Goal: Transaction & Acquisition: Purchase product/service

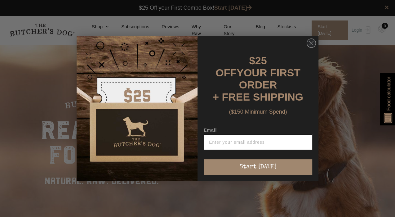
click at [260, 141] on input "Email" at bounding box center [258, 142] width 109 height 16
paste input "pilexi5238@namestal.com"
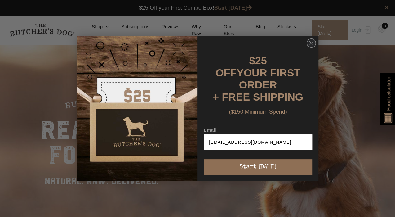
type input "pilexi5238@namestal.com"
click at [260, 163] on button "Start [DATE]" at bounding box center [258, 167] width 109 height 16
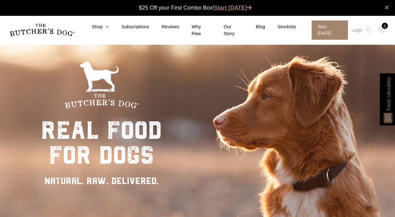
click at [227, 8] on link "Start [DATE]" at bounding box center [233, 8] width 38 height 6
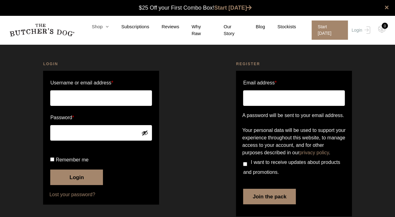
type input "sonia.l"
click at [108, 30] on link "Shop" at bounding box center [93, 26] width 29 height 7
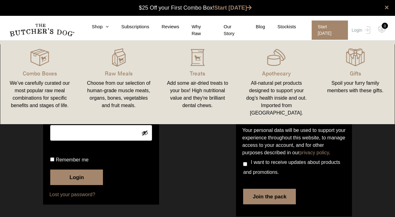
click at [213, 150] on div "Register Email address * A password will be sent to your email address. Your pe…" at bounding box center [294, 139] width 193 height 173
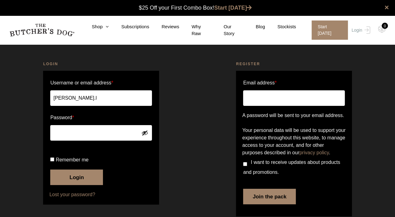
click at [147, 133] on button "Show password" at bounding box center [144, 132] width 7 height 7
click at [147, 133] on button "Hide password" at bounding box center [144, 132] width 7 height 7
click at [86, 185] on button "Login" at bounding box center [76, 177] width 53 height 16
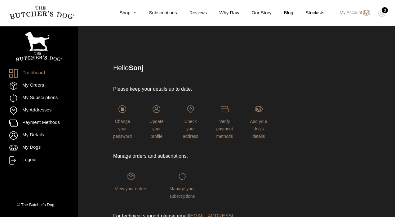
scroll to position [11, 0]
click at [42, 85] on link "My Orders" at bounding box center [38, 86] width 59 height 8
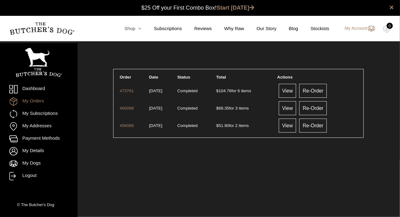
click at [141, 30] on icon at bounding box center [138, 28] width 6 height 5
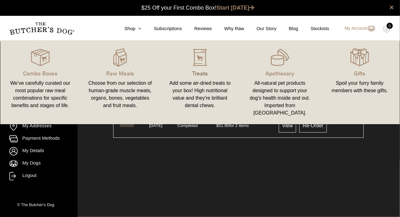
click at [200, 76] on p "Treats" at bounding box center [200, 73] width 65 height 8
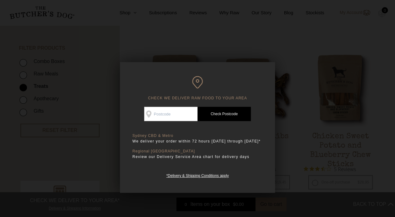
click at [181, 114] on input "Check Availability At" at bounding box center [170, 114] width 53 height 14
type input "2763"
click at [231, 116] on link "Check Postcode" at bounding box center [224, 114] width 53 height 14
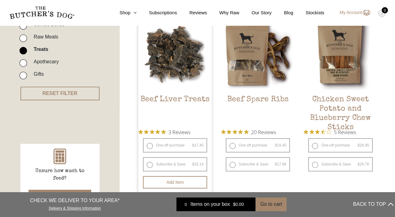
scroll to position [180, 0]
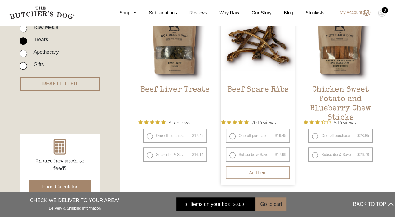
click at [235, 134] on label "One-off purchase $ 19.45 — or subscribe and save 7.5%" at bounding box center [258, 135] width 64 height 14
radio input "true"
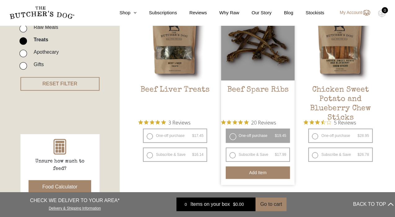
click at [281, 170] on button "Add item" at bounding box center [258, 172] width 64 height 12
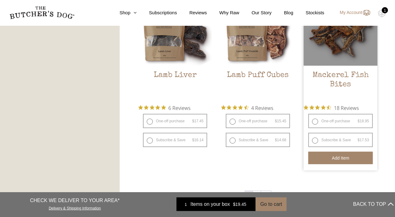
scroll to position [751, 0]
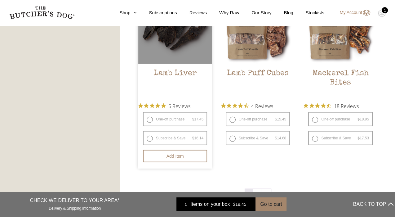
click at [154, 119] on label "One-off purchase $ 17.45 — or subscribe and save 7.5%" at bounding box center [175, 119] width 64 height 14
radio input "true"
radio input "false"
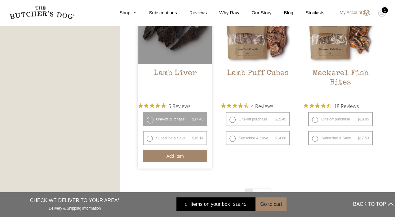
click at [183, 154] on button "Add item" at bounding box center [175, 156] width 64 height 12
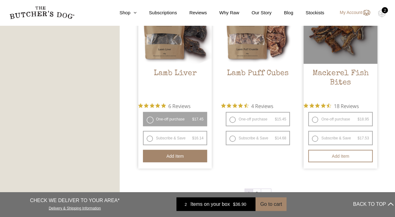
click at [326, 118] on label "One-off purchase $ 18.95 — or subscribe and save 7.5%" at bounding box center [340, 119] width 64 height 14
radio input "true"
radio input "false"
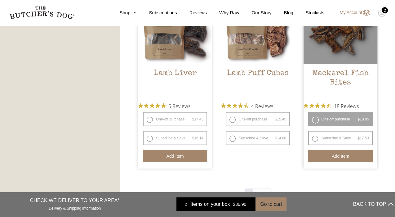
click at [336, 156] on button "Add item" at bounding box center [340, 156] width 64 height 12
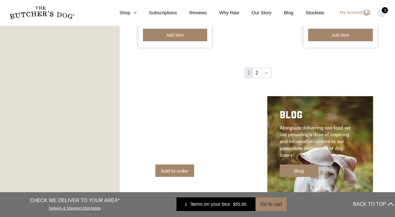
scroll to position [878, 0]
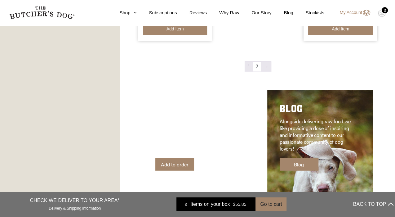
click at [267, 63] on link "→" at bounding box center [266, 67] width 10 height 10
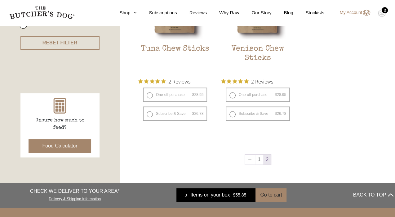
scroll to position [234, 0]
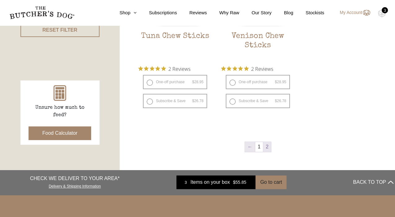
click at [253, 142] on link "←" at bounding box center [250, 147] width 10 height 10
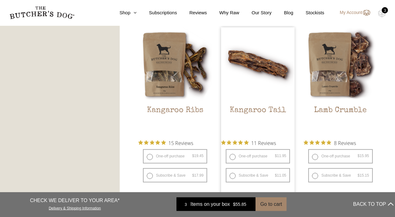
scroll to position [526, 0]
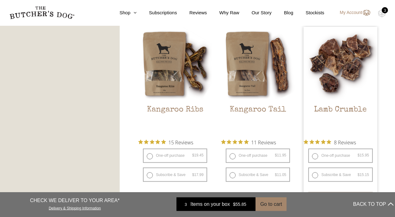
click at [350, 155] on label "One-off purchase $ 15.95 — or subscribe and save 5%" at bounding box center [340, 155] width 64 height 14
radio input "true"
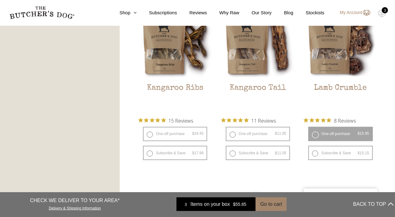
scroll to position [614, 0]
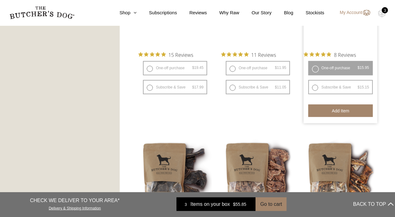
click at [341, 112] on button "Add item" at bounding box center [340, 110] width 64 height 12
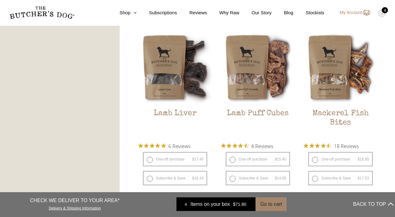
scroll to position [709, 0]
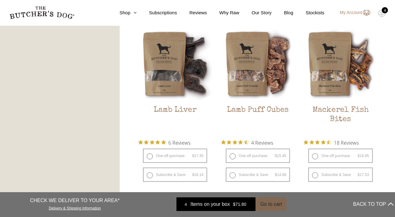
click at [265, 205] on button "Go to cart" at bounding box center [271, 204] width 31 height 14
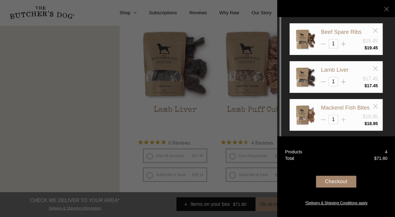
click at [343, 118] on icon at bounding box center [343, 119] width 5 height 5
type input "2"
click at [344, 41] on div at bounding box center [343, 41] width 5 height 5
type input "2"
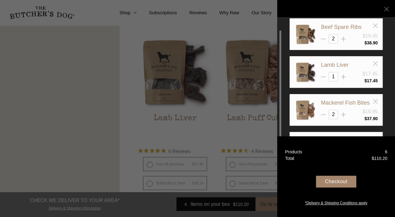
scroll to position [28, 0]
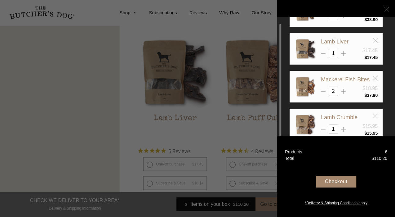
click at [375, 114] on icon at bounding box center [375, 116] width 5 height 5
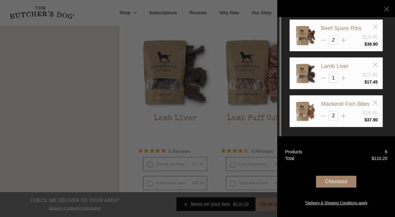
scroll to position [3, 0]
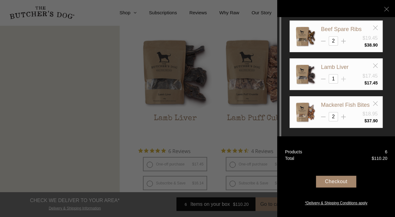
click at [342, 79] on icon at bounding box center [343, 79] width 5 height 5
type input "2"
click at [344, 179] on div "Checkout" at bounding box center [336, 182] width 40 height 12
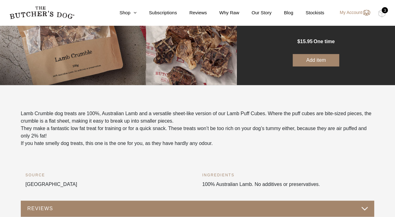
scroll to position [103, 0]
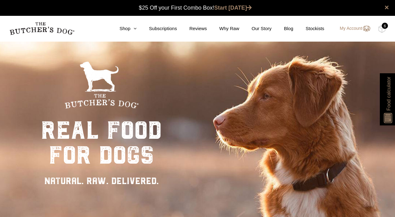
drag, startPoint x: 382, startPoint y: 29, endPoint x: 355, endPoint y: 12, distance: 31.3
click at [355, 12] on div "× $25 Off your First Combo Box! Start today" at bounding box center [197, 8] width 395 height 16
click at [382, 32] on img at bounding box center [382, 29] width 8 height 8
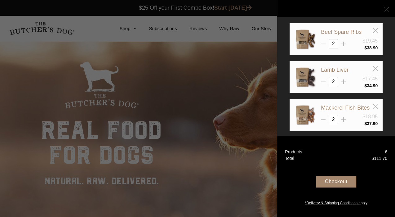
click at [344, 181] on div "Checkout" at bounding box center [336, 182] width 40 height 12
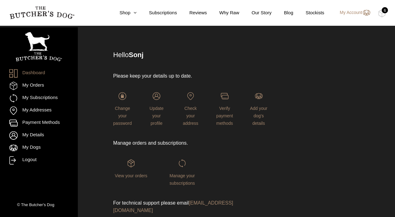
scroll to position [25, 0]
click at [159, 103] on div "Update your profile" at bounding box center [156, 108] width 19 height 35
click at [159, 108] on span "Update your profile" at bounding box center [157, 115] width 14 height 20
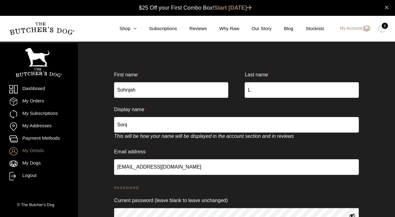
click at [137, 123] on input "Sonj" at bounding box center [236, 125] width 245 height 16
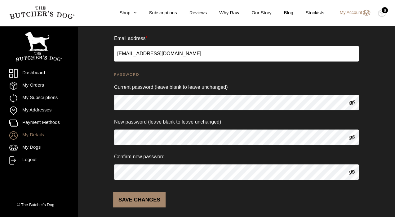
scroll to position [119, 0]
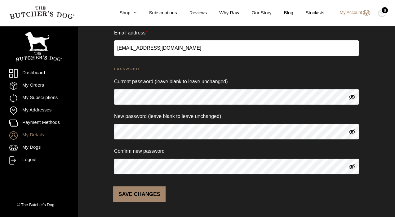
type input "SL"
click at [132, 189] on button "Save changes" at bounding box center [139, 194] width 52 height 16
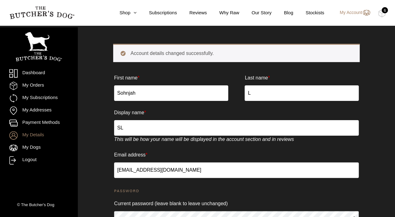
scroll to position [25, 0]
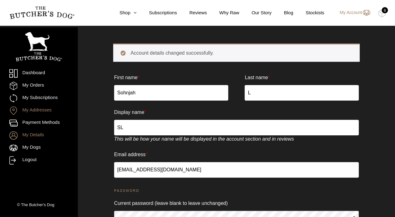
click at [38, 113] on link "My Addresses" at bounding box center [38, 110] width 59 height 8
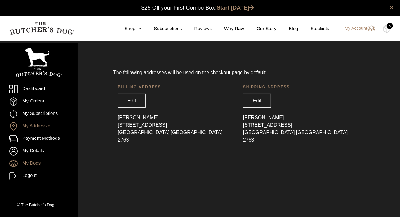
click at [37, 161] on link "My Dogs" at bounding box center [38, 163] width 59 height 8
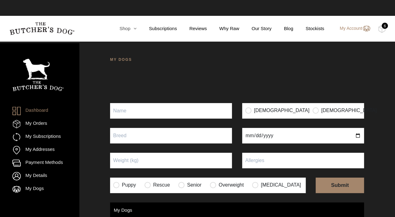
click at [136, 30] on icon at bounding box center [133, 28] width 6 height 5
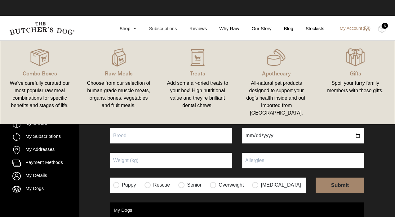
click at [166, 29] on link "Subscriptions" at bounding box center [156, 28] width 40 height 7
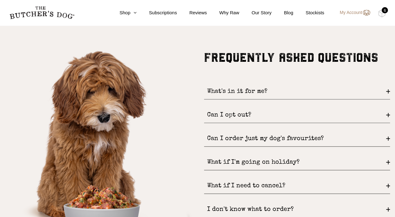
scroll to position [726, 0]
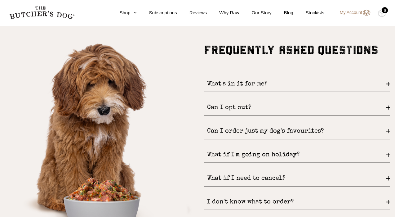
click at [245, 129] on div "Can I order just my dog's favourites?" at bounding box center [297, 131] width 186 height 16
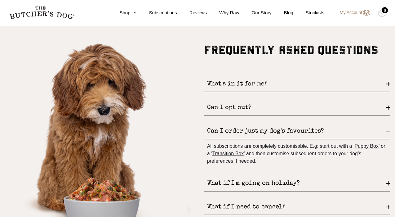
click at [245, 129] on div "Can I order just my dog's favourites?" at bounding box center [297, 131] width 186 height 16
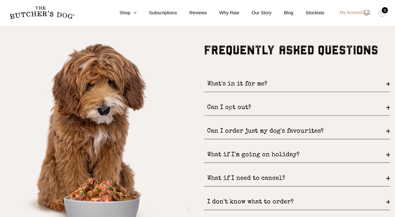
click at [245, 80] on div "What's in it for me?" at bounding box center [297, 84] width 186 height 16
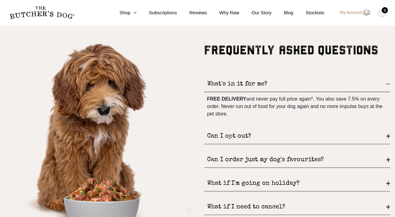
click at [248, 83] on div "What's in it for me?" at bounding box center [297, 84] width 186 height 16
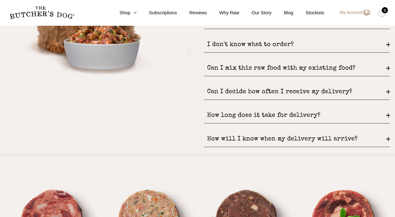
scroll to position [897, 0]
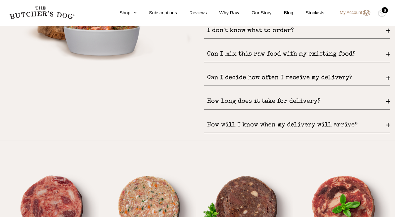
click at [267, 78] on div "Can I decide how often I receive my delivery?" at bounding box center [297, 78] width 186 height 16
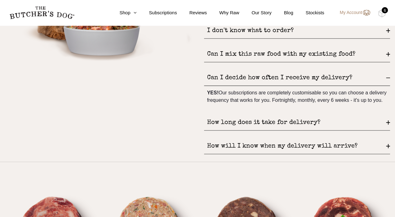
click at [269, 78] on div "Can I decide how often I receive my delivery?" at bounding box center [297, 78] width 186 height 16
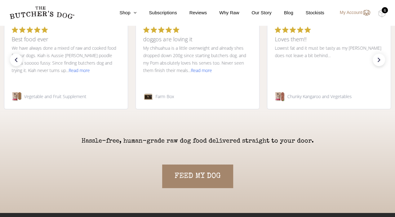
scroll to position [1334, 0]
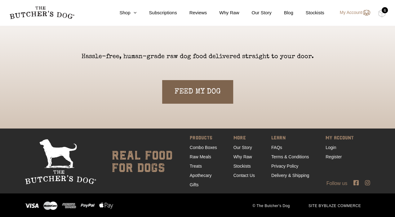
click at [208, 96] on link "FEED MY DOG" at bounding box center [197, 92] width 71 height 24
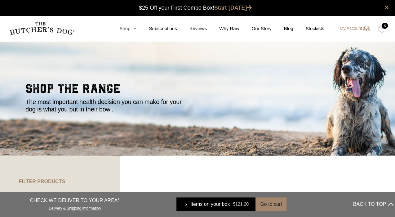
click at [136, 30] on icon at bounding box center [133, 28] width 6 height 5
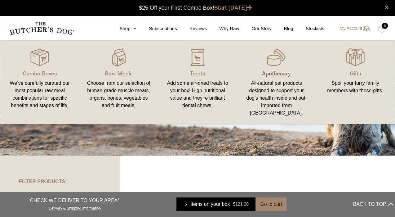
click at [285, 73] on p "Apothecary" at bounding box center [276, 73] width 64 height 8
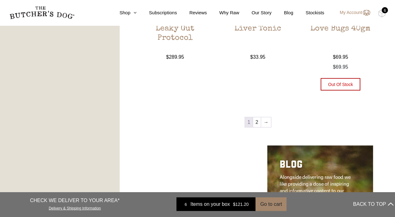
scroll to position [717, 0]
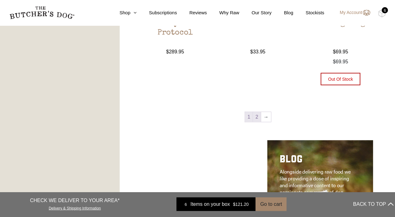
click at [257, 118] on link "2" at bounding box center [257, 117] width 8 height 10
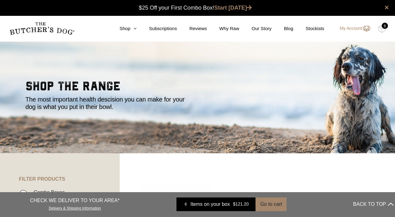
scroll to position [4, 0]
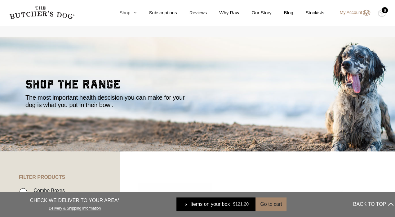
click at [136, 13] on icon at bounding box center [133, 12] width 6 height 5
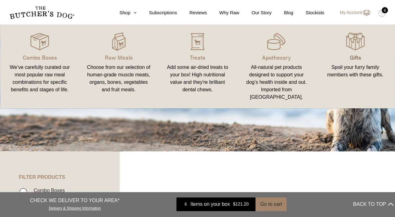
click at [360, 57] on p "Gifts" at bounding box center [356, 57] width 64 height 8
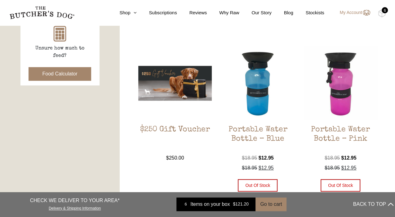
scroll to position [109, 0]
